Goal: Task Accomplishment & Management: Manage account settings

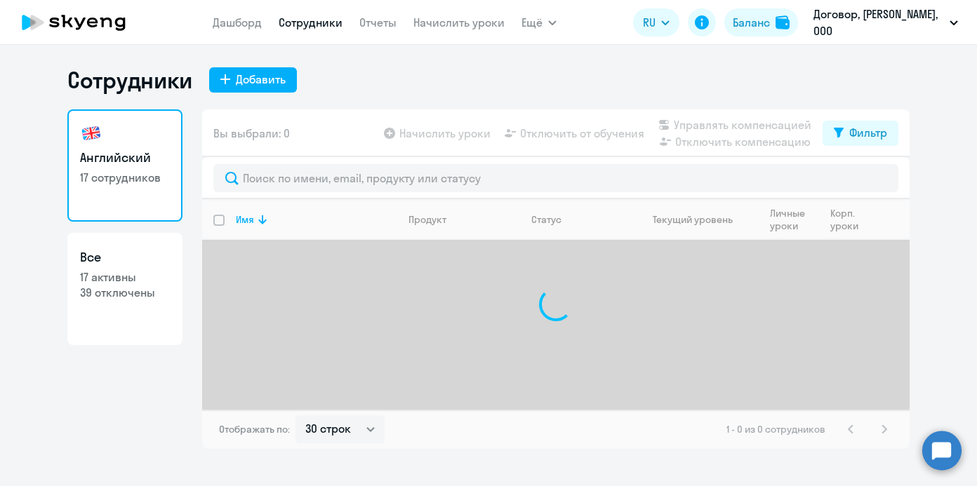
select select "30"
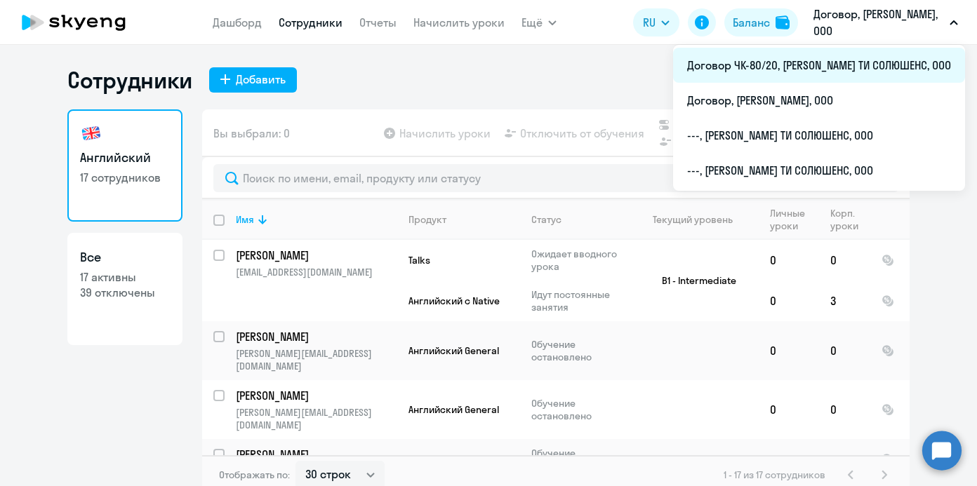
click at [866, 62] on li "Договор ЧК-80/20, [PERSON_NAME] ТИ СОЛЮШЕНС, ООО" at bounding box center [819, 65] width 292 height 35
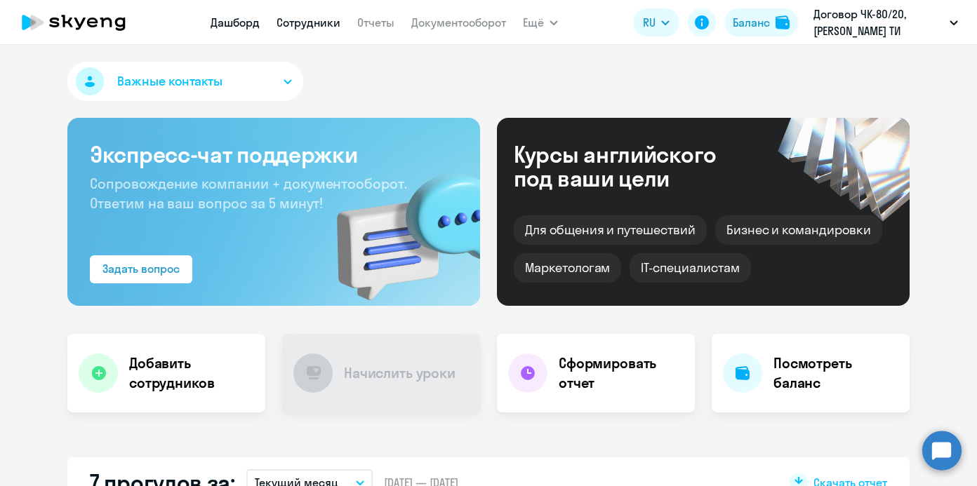
click at [314, 19] on link "Сотрудники" at bounding box center [309, 22] width 64 height 14
select select "30"
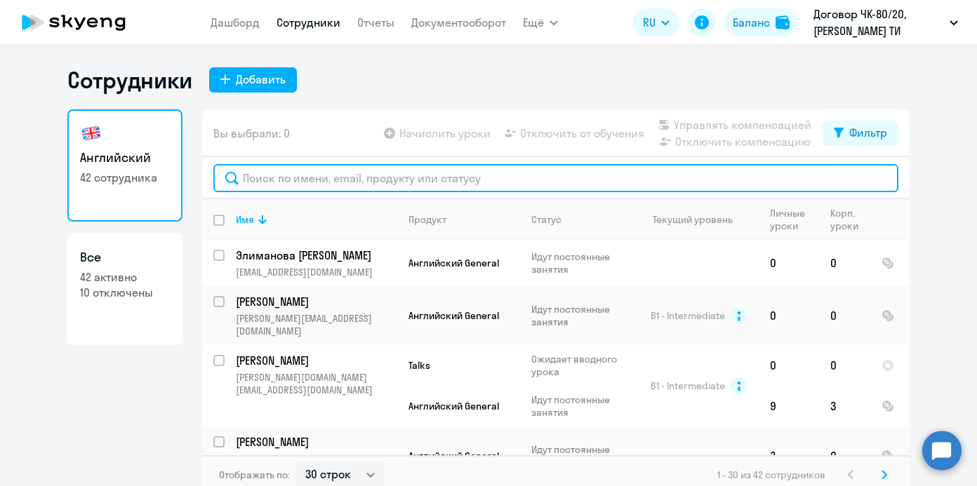
click at [334, 180] on input "text" at bounding box center [555, 178] width 685 height 28
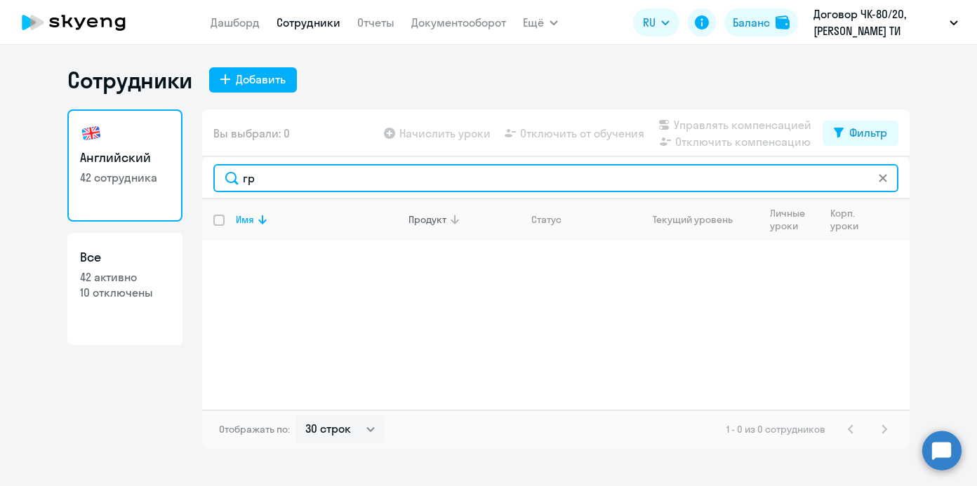
type input "г"
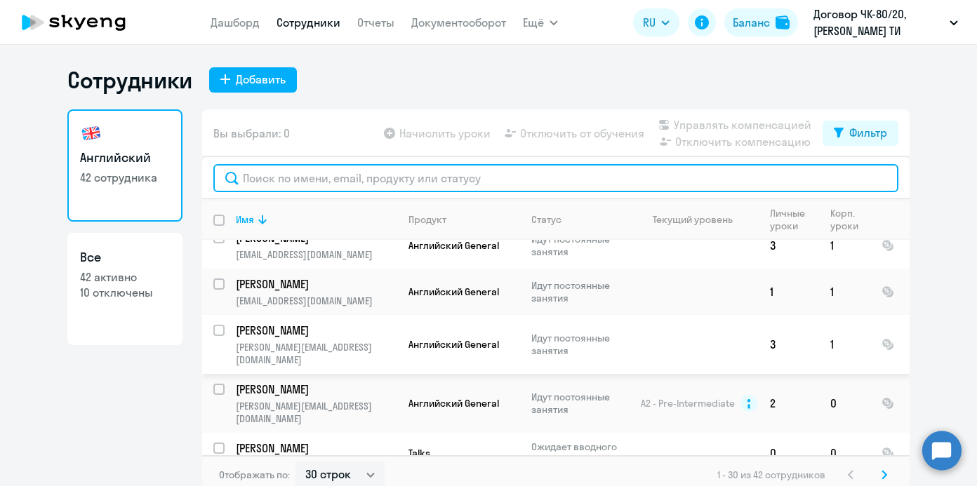
scroll to position [1580, 0]
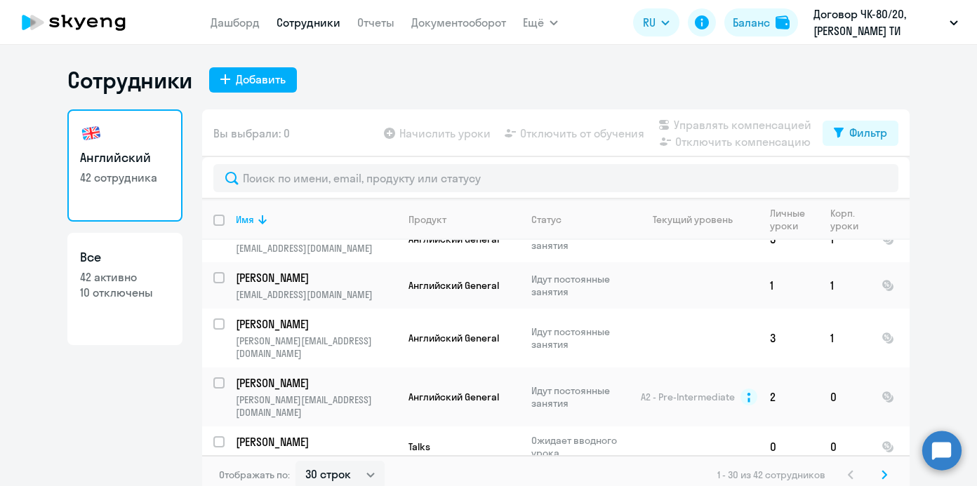
click at [884, 475] on icon at bounding box center [884, 475] width 6 height 10
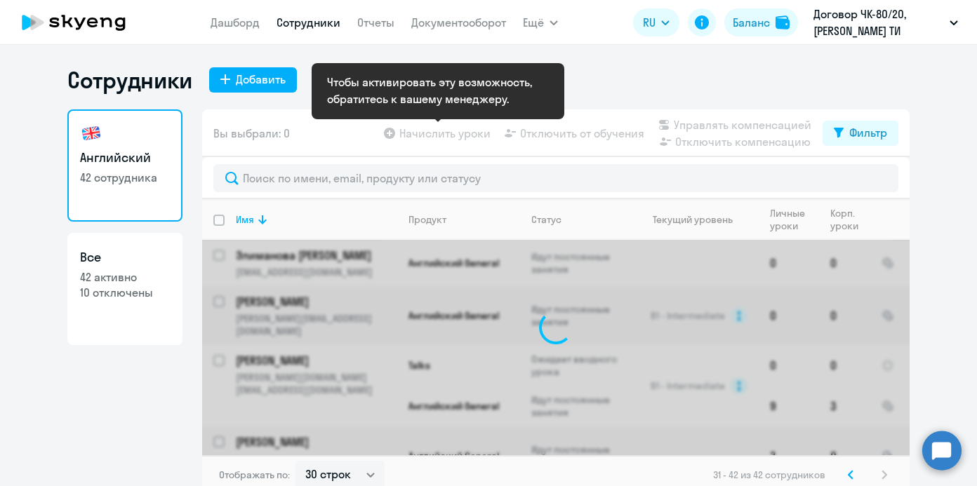
scroll to position [8, 0]
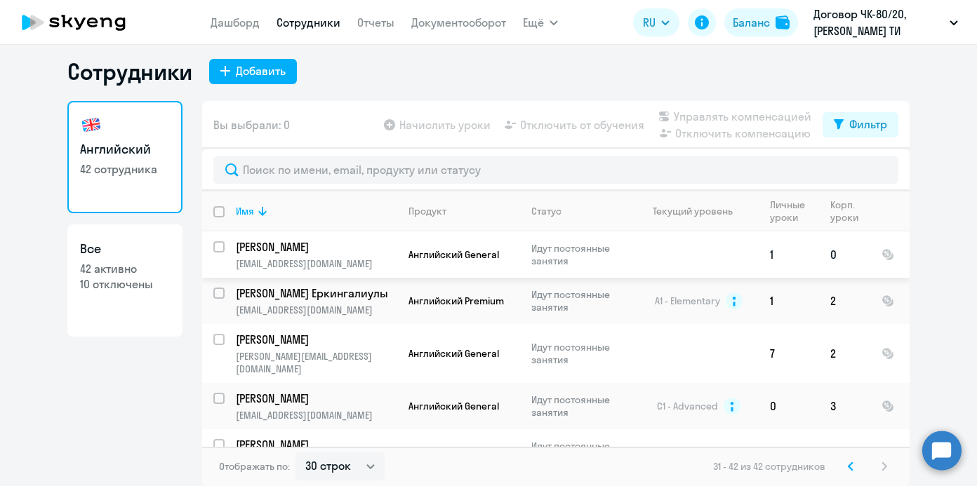
click at [221, 244] on input "select row 22381694" at bounding box center [227, 255] width 28 height 28
checkbox input "true"
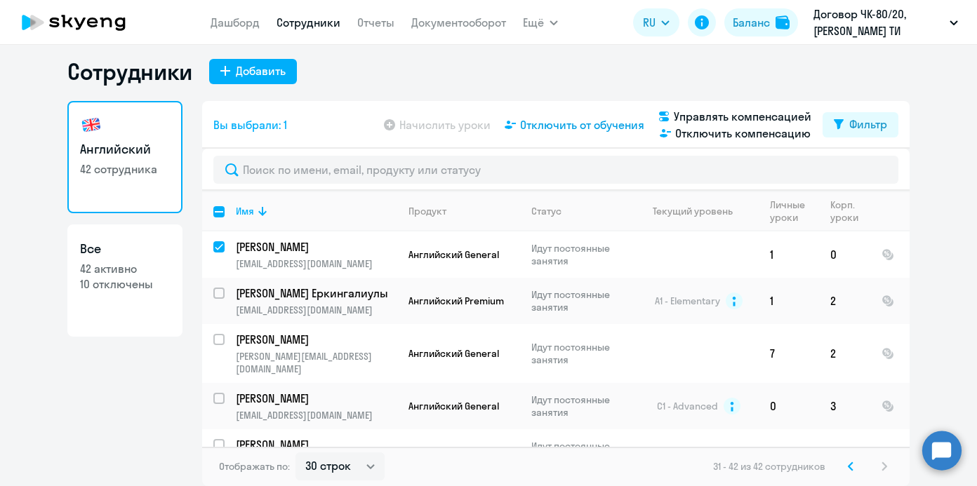
click at [607, 125] on span "Отключить от обучения" at bounding box center [582, 124] width 124 height 17
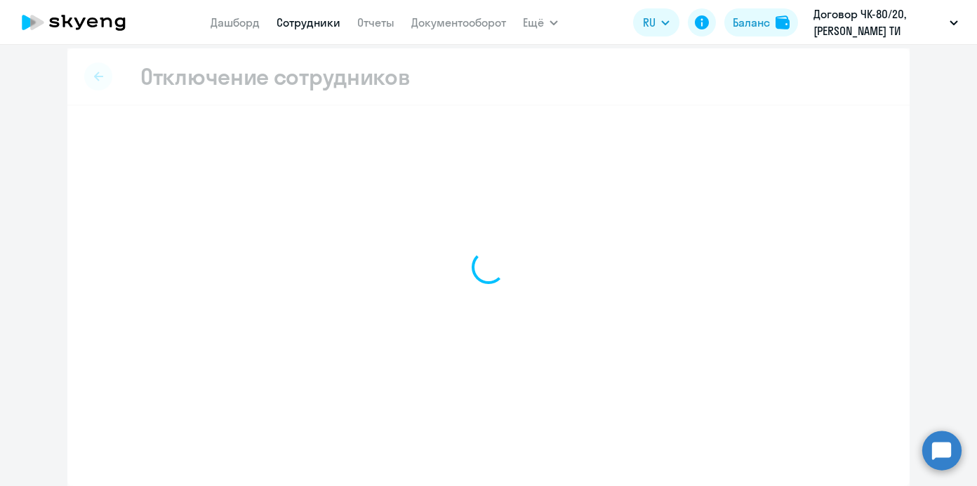
scroll to position [7, 0]
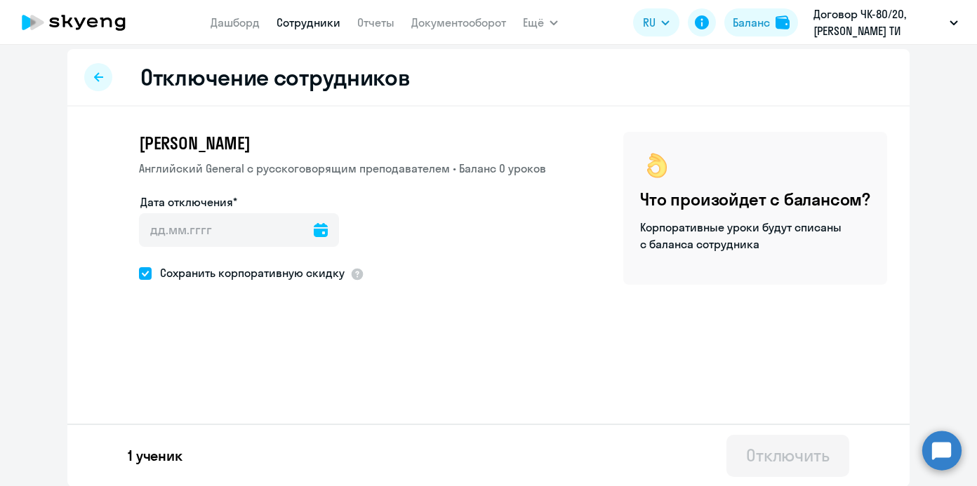
click at [314, 229] on icon at bounding box center [321, 230] width 14 height 14
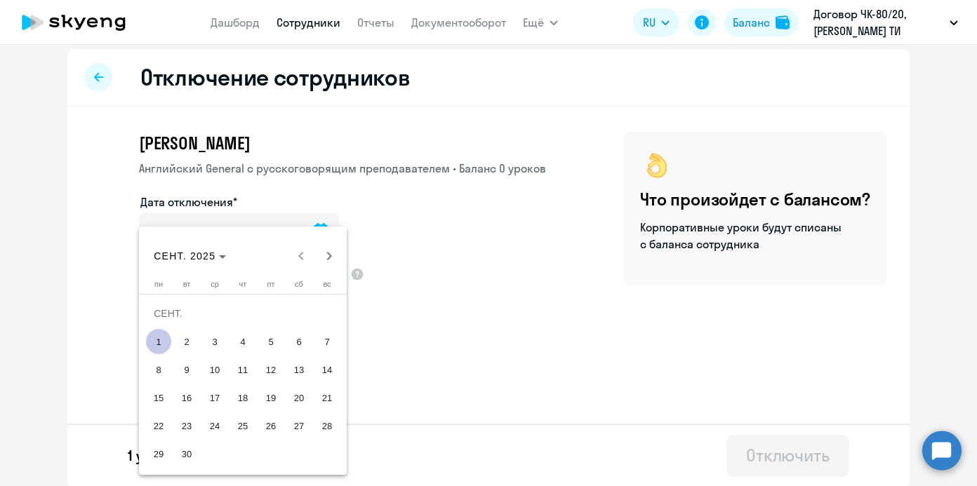
click at [159, 343] on span "1" at bounding box center [158, 341] width 25 height 25
type input "[DATE]"
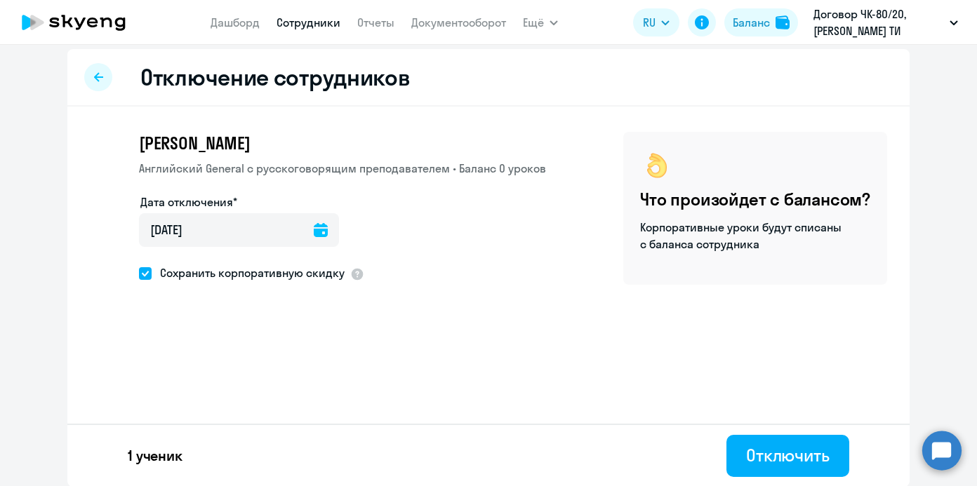
click at [144, 275] on span at bounding box center [145, 273] width 13 height 13
click at [139, 274] on input "Сохранить корпоративную скидку" at bounding box center [138, 273] width 1 height 1
checkbox input "false"
click at [795, 462] on div "Отключить" at bounding box center [788, 455] width 84 height 22
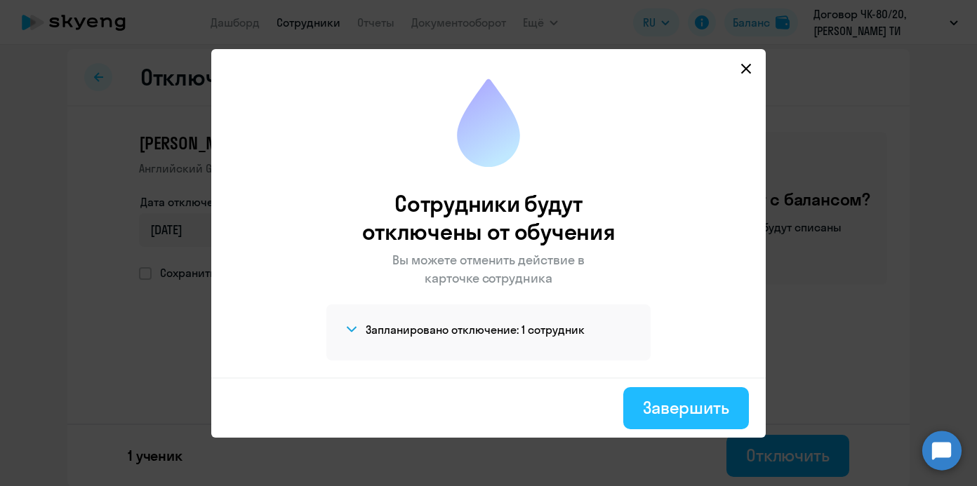
click at [681, 399] on div "Завершить" at bounding box center [686, 408] width 86 height 22
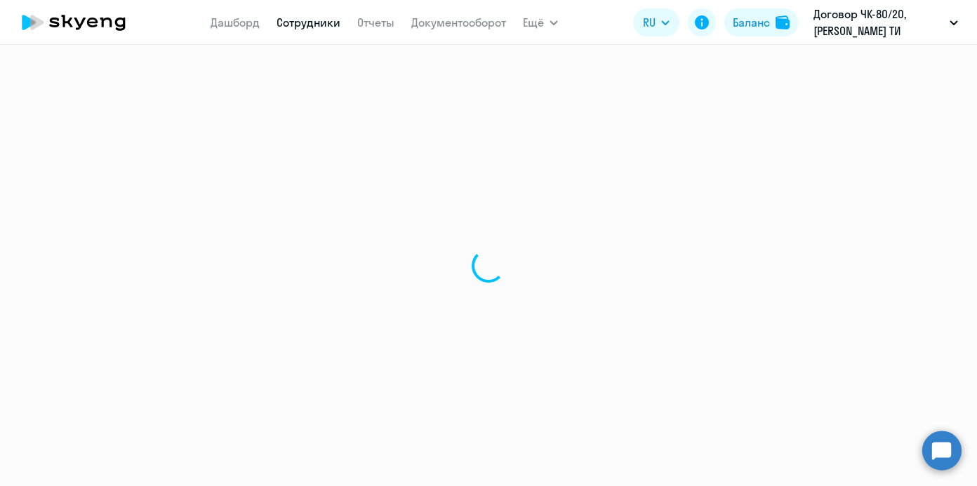
select select "30"
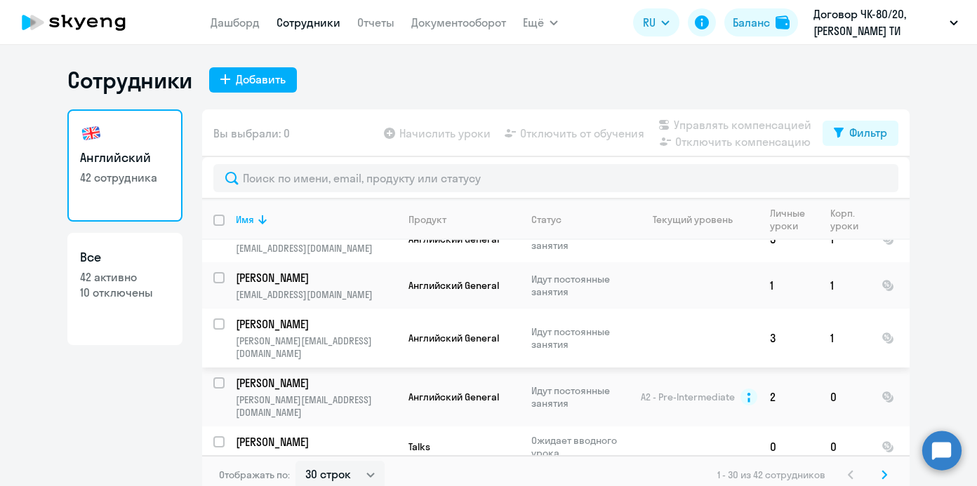
scroll to position [8, 0]
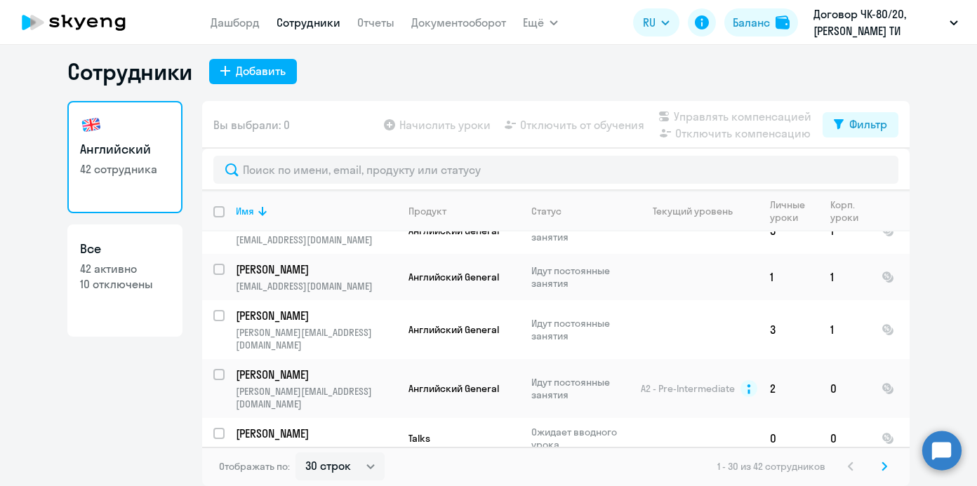
click at [888, 469] on svg-icon at bounding box center [884, 466] width 17 height 17
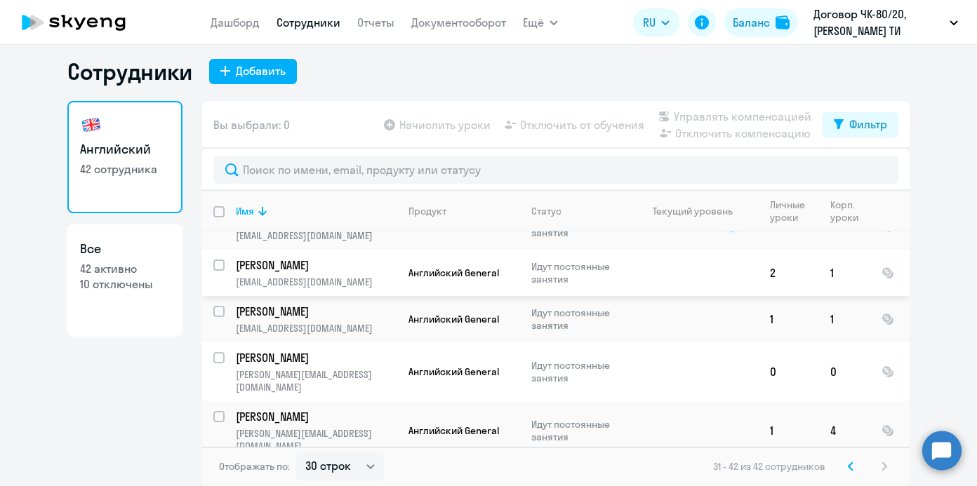
scroll to position [182, 0]
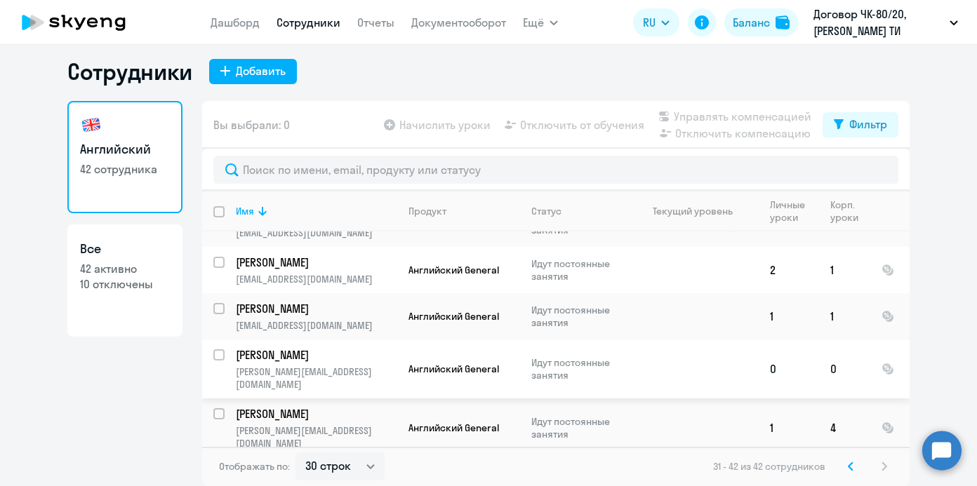
click at [219, 349] on input "select row 38670808" at bounding box center [227, 363] width 28 height 28
checkbox input "true"
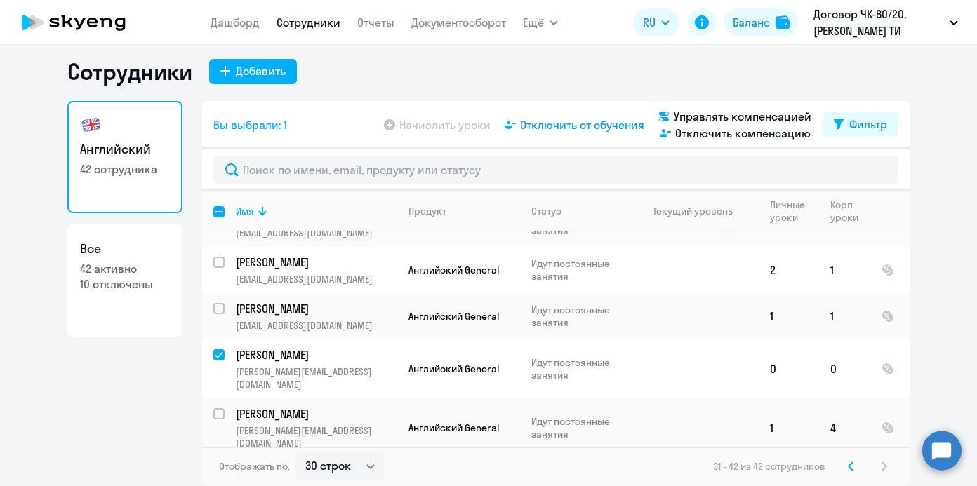
click at [567, 126] on span "Отключить от обучения" at bounding box center [582, 124] width 124 height 17
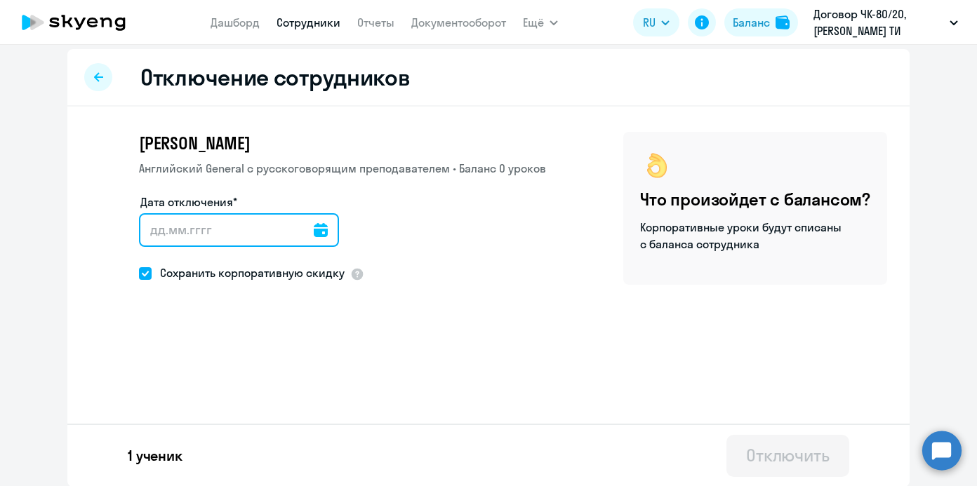
click at [316, 227] on input "Дата отключения*" at bounding box center [239, 230] width 200 height 34
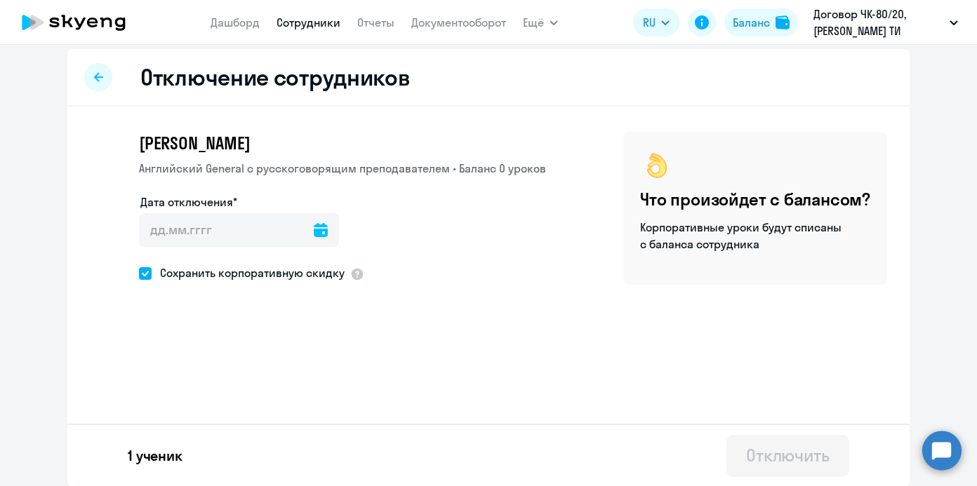
click at [314, 229] on icon at bounding box center [321, 230] width 14 height 14
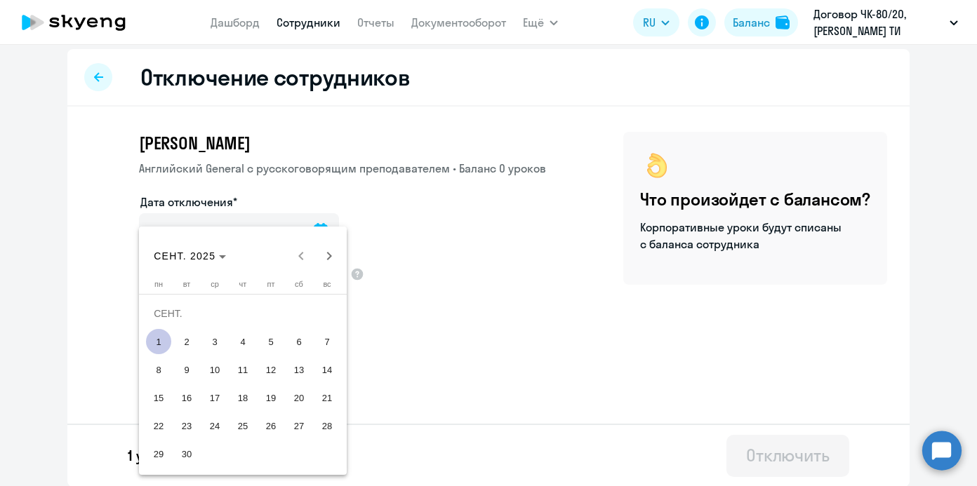
click at [158, 343] on span "1" at bounding box center [158, 341] width 25 height 25
type input "[DATE]"
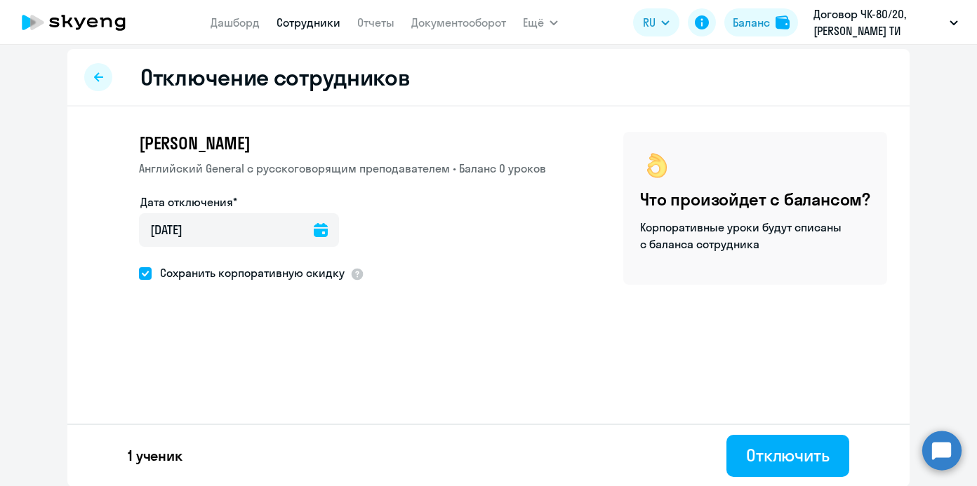
click at [142, 274] on span at bounding box center [145, 273] width 13 height 13
click at [139, 274] on input "Сохранить корпоративную скидку" at bounding box center [138, 273] width 1 height 1
checkbox input "false"
click at [767, 464] on div "Отключить" at bounding box center [788, 455] width 84 height 22
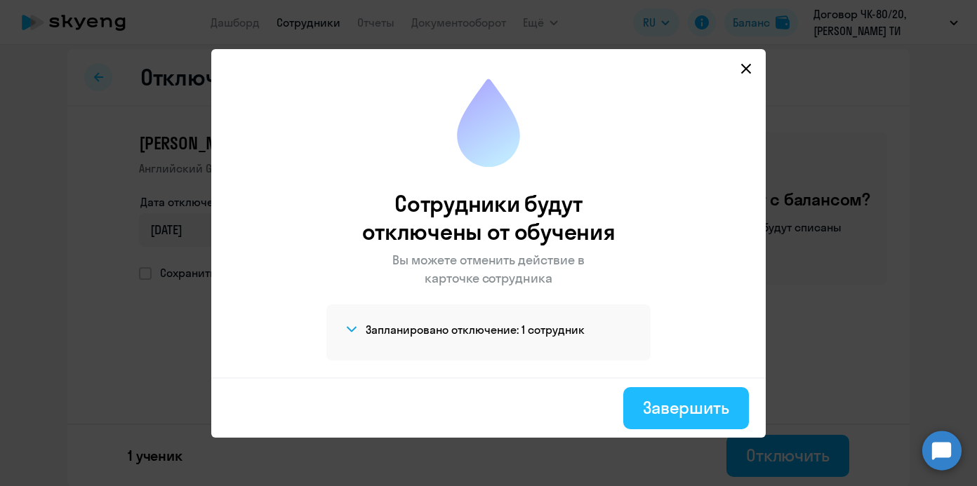
click at [706, 415] on div "Завершить" at bounding box center [686, 408] width 86 height 22
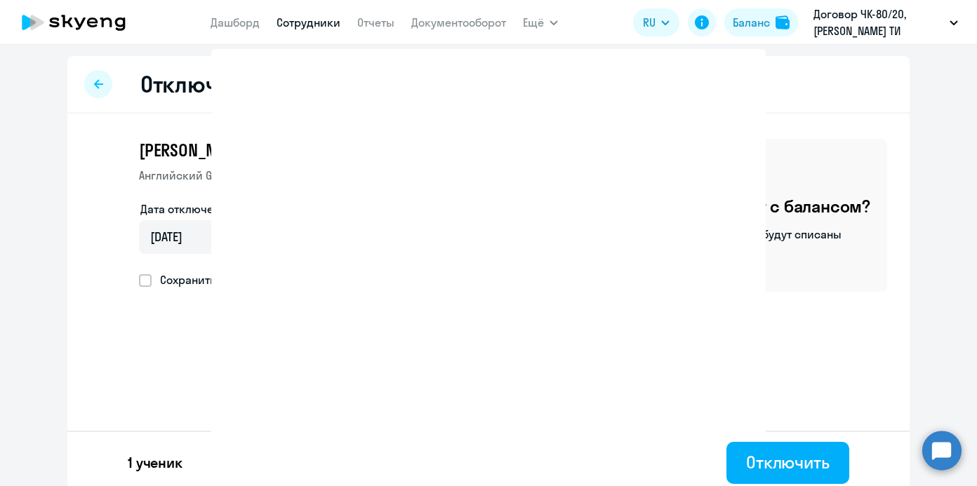
select select "30"
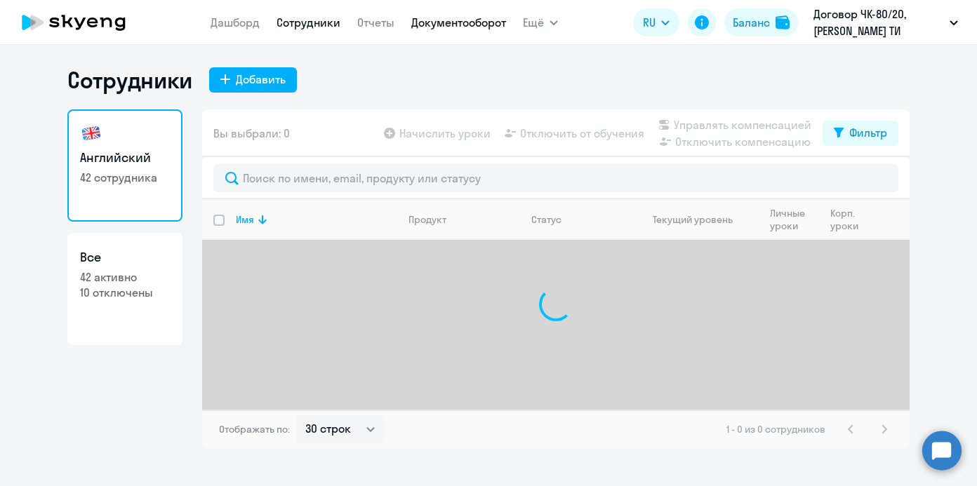
click at [460, 22] on link "Документооборот" at bounding box center [458, 22] width 95 height 14
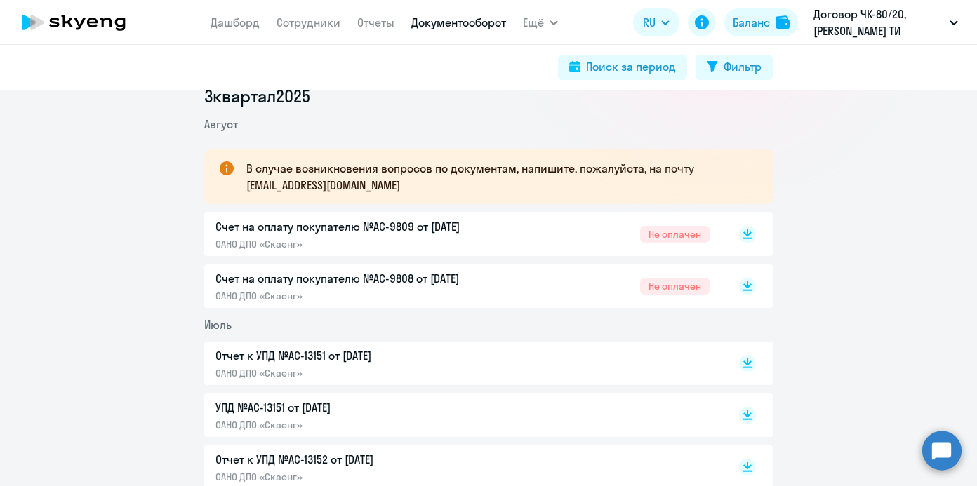
scroll to position [202, 0]
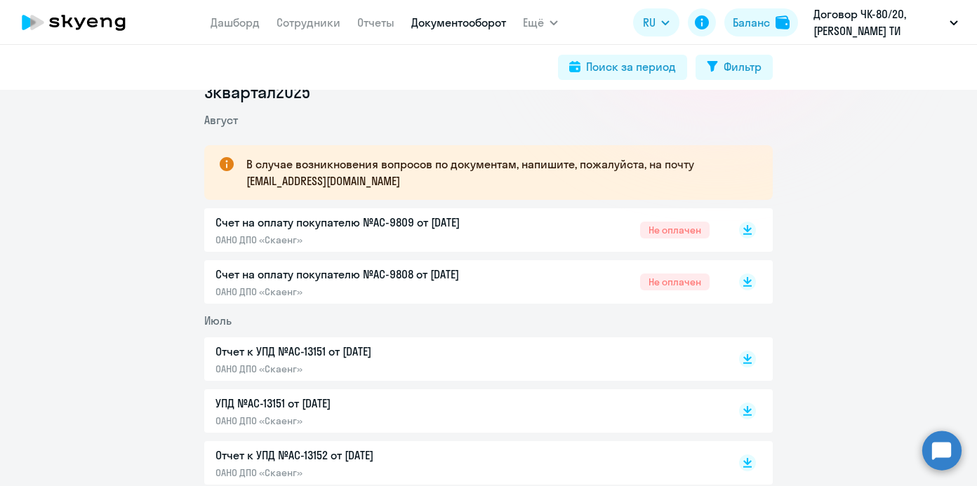
click at [369, 361] on div "Отчет к УПД №AC-13151 от [DATE] ОАНО ДПО «Скаенг»" at bounding box center [362, 359] width 295 height 32
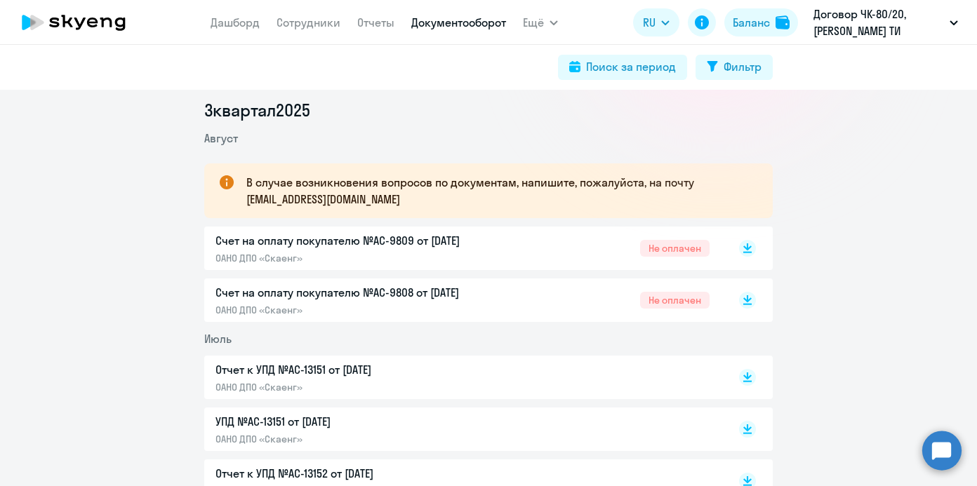
scroll to position [185, 0]
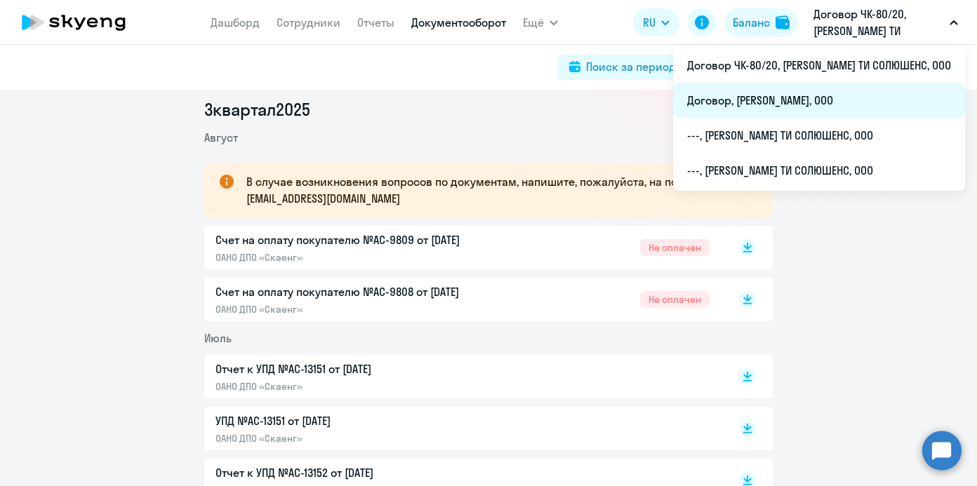
click at [870, 99] on li "Договор, [PERSON_NAME], ООО" at bounding box center [819, 100] width 292 height 35
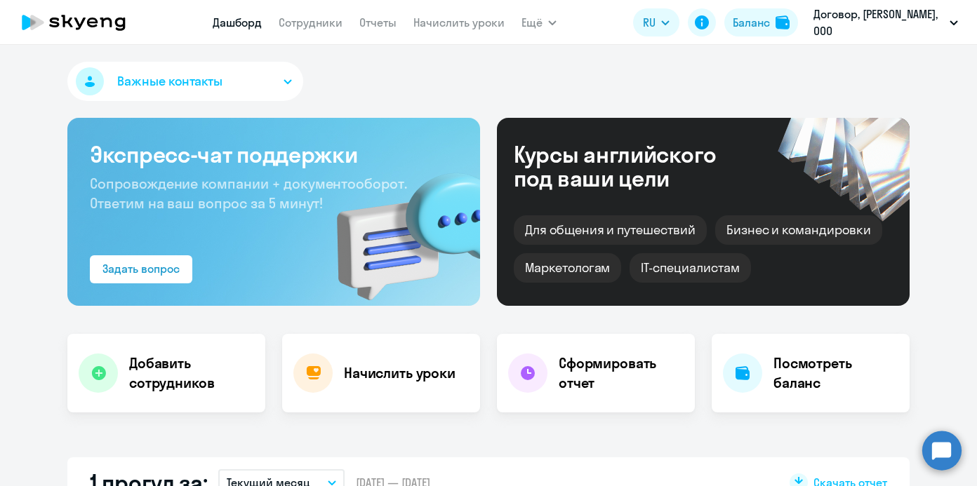
click at [313, 35] on nav "[PERSON_NAME] Отчеты Начислить уроки" at bounding box center [359, 22] width 292 height 28
click at [312, 22] on link "Сотрудники" at bounding box center [311, 22] width 64 height 14
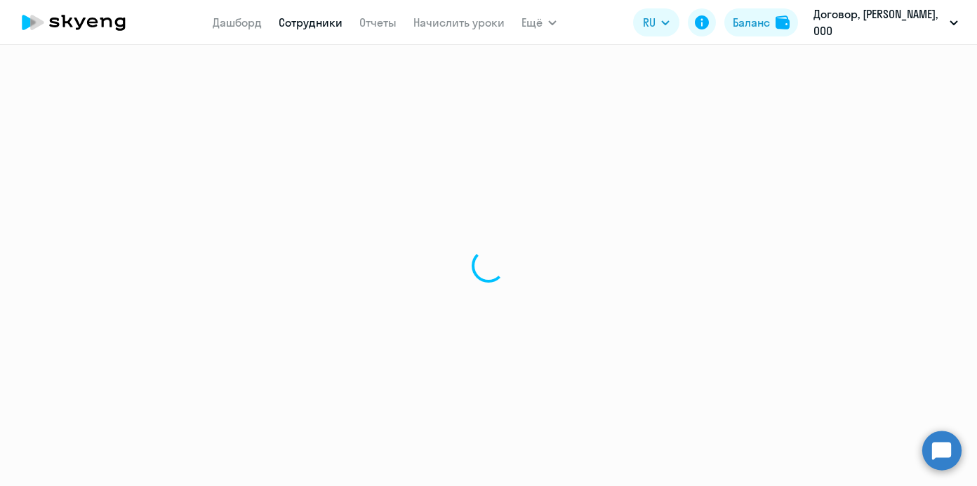
select select "30"
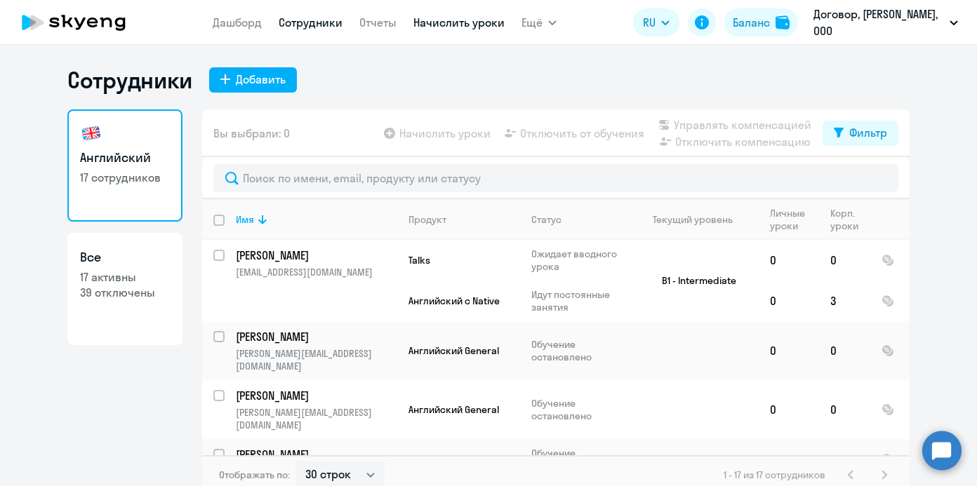
click at [477, 25] on link "Начислить уроки" at bounding box center [458, 22] width 91 height 14
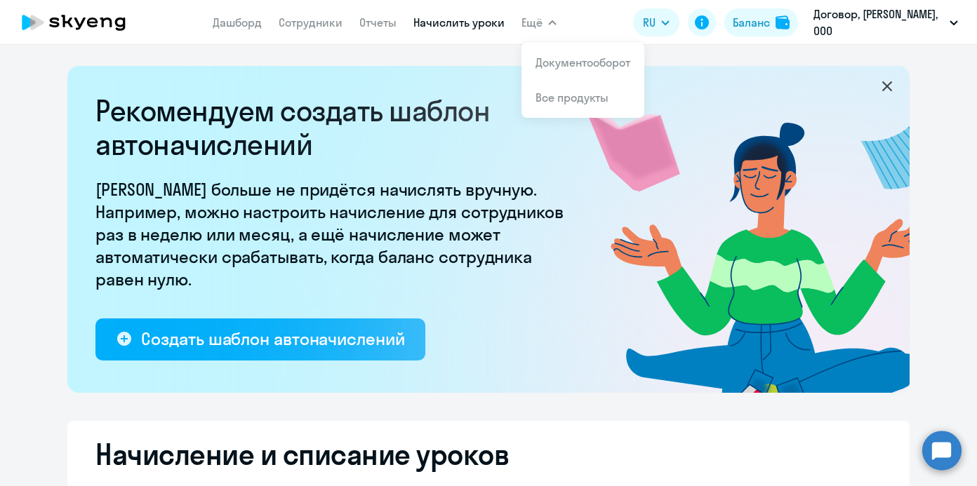
select select "10"
click at [564, 66] on link "Документооборот" at bounding box center [582, 62] width 95 height 14
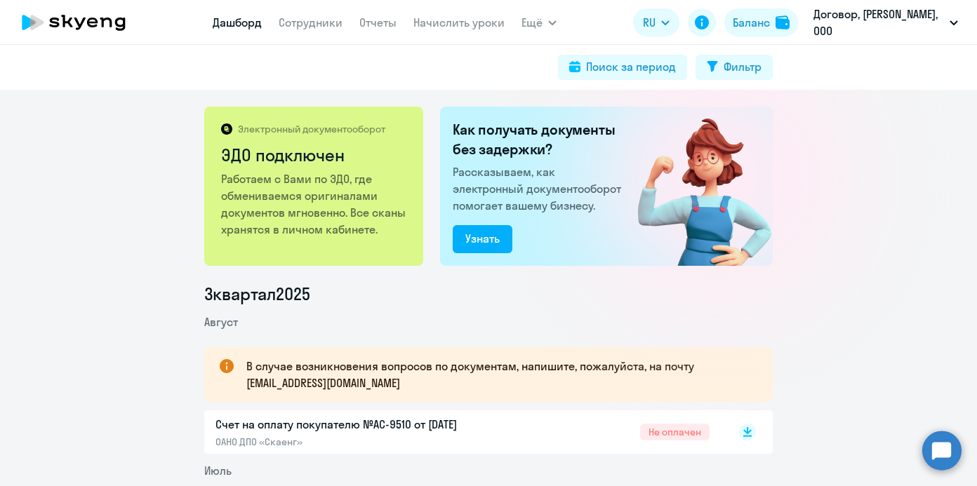
click at [237, 15] on app-menu-item-link "Дашборд" at bounding box center [237, 23] width 49 height 18
click at [234, 22] on link "Дашборд" at bounding box center [237, 22] width 49 height 14
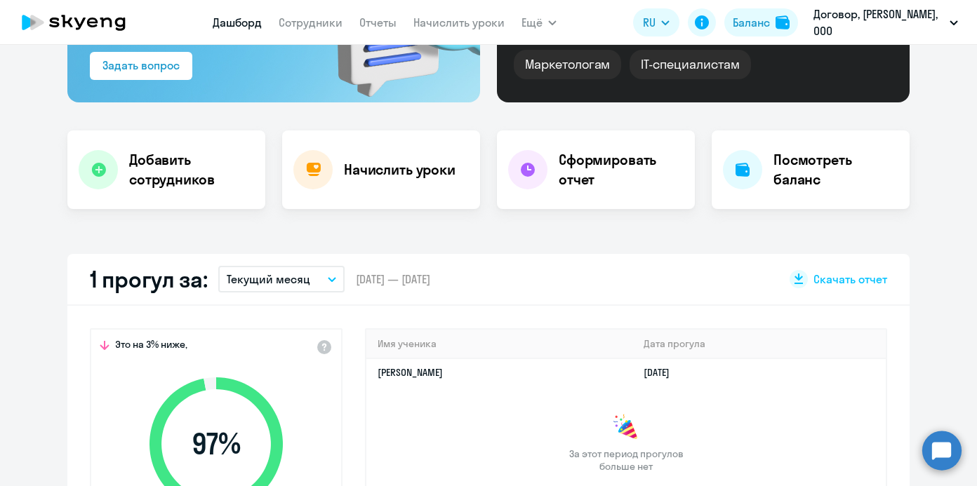
scroll to position [315, 0]
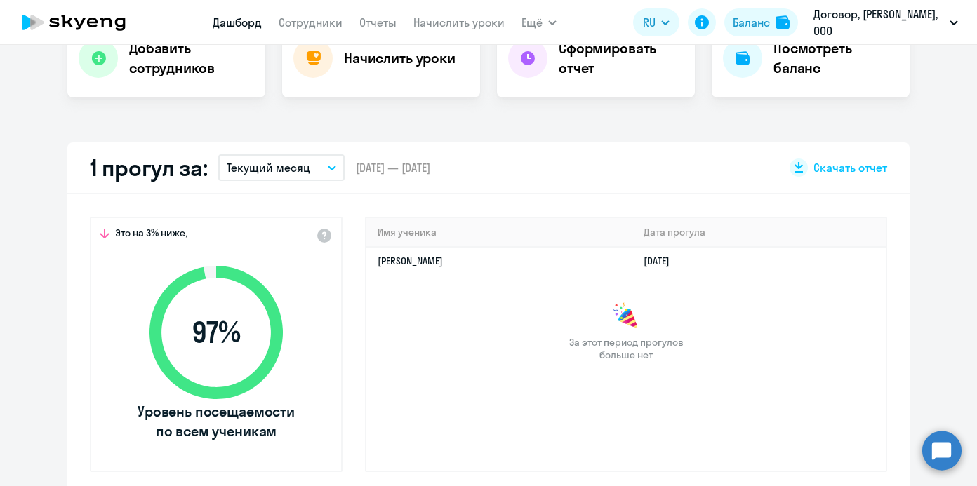
select select "30"
